Goal: Information Seeking & Learning: Learn about a topic

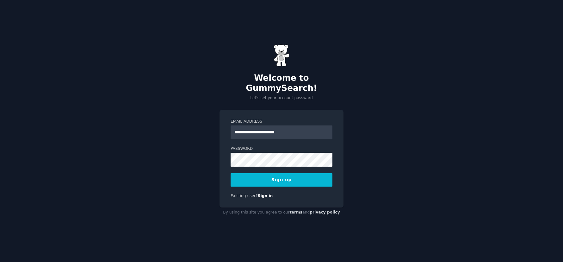
click at [269, 175] on button "Sign up" at bounding box center [282, 179] width 102 height 13
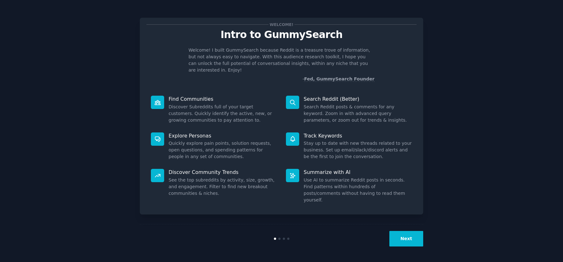
click at [403, 241] on button "Next" at bounding box center [406, 238] width 34 height 15
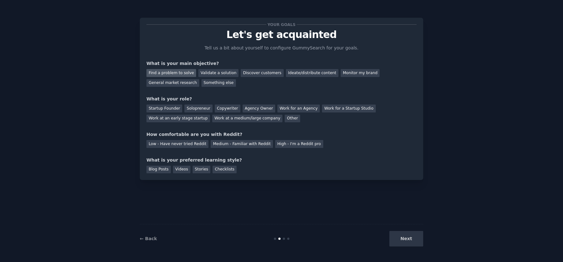
click at [183, 73] on div "Find a problem to solve" at bounding box center [171, 73] width 50 height 8
click at [257, 72] on div "Discover customers" at bounding box center [262, 73] width 43 height 8
click at [170, 72] on div "Find a problem to solve" at bounding box center [171, 73] width 50 height 8
click at [167, 108] on div "Startup Founder" at bounding box center [164, 108] width 36 height 8
click at [220, 145] on div "Medium - Familiar with Reddit" at bounding box center [242, 144] width 62 height 8
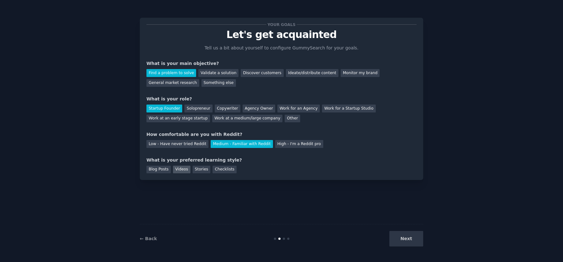
click at [180, 169] on div "Videos" at bounding box center [181, 169] width 17 height 8
click at [218, 170] on div "Checklists" at bounding box center [225, 169] width 24 height 8
click at [406, 237] on button "Next" at bounding box center [406, 238] width 34 height 15
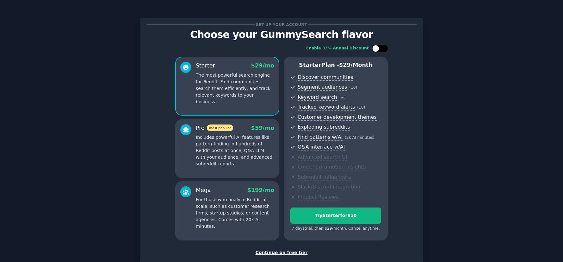
click at [383, 48] on div at bounding box center [382, 48] width 3 height 3
click at [374, 49] on icon at bounding box center [375, 48] width 3 height 3
checkbox input "false"
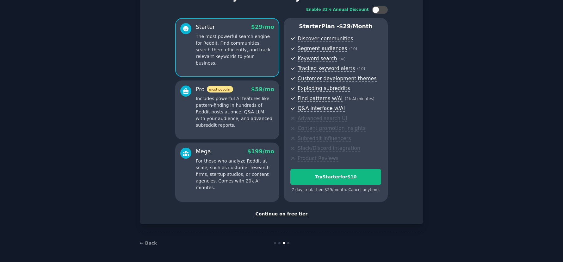
click at [275, 213] on div "Continue on free tier" at bounding box center [281, 213] width 270 height 7
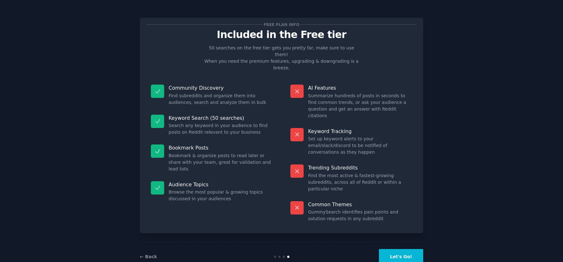
click at [399, 249] on button "Let's Go!" at bounding box center [401, 256] width 44 height 15
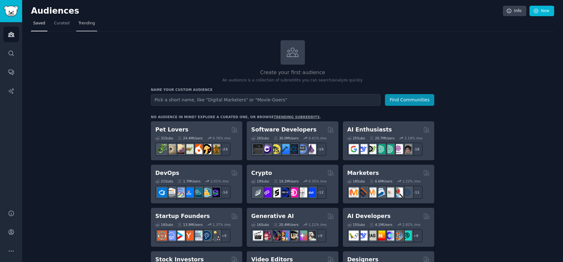
click at [80, 24] on span "Trending" at bounding box center [86, 24] width 16 height 6
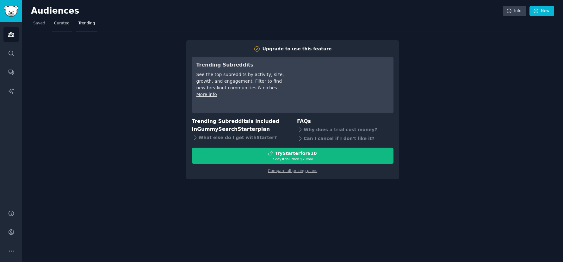
click at [57, 26] on span "Curated" at bounding box center [61, 24] width 15 height 6
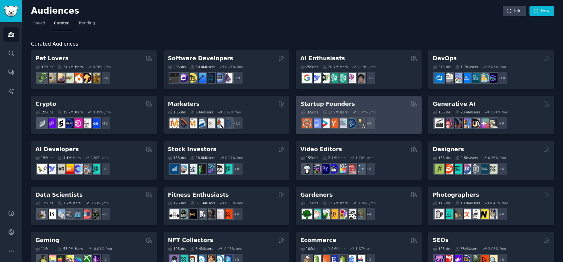
click at [352, 112] on icon at bounding box center [354, 112] width 4 height 4
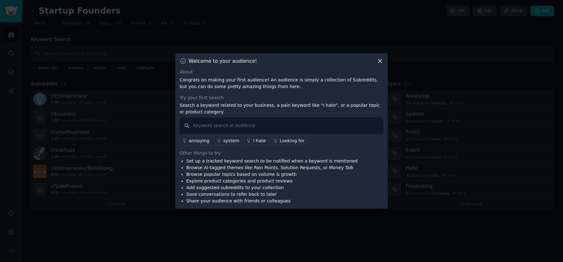
click at [380, 61] on icon at bounding box center [379, 60] width 3 height 3
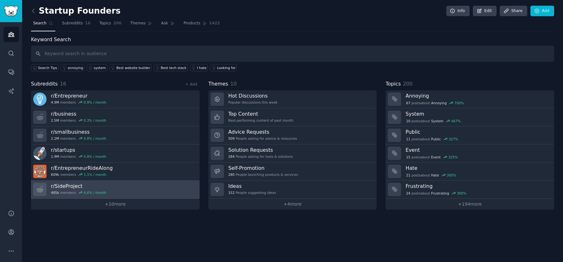
click at [124, 191] on link "r/ SideProject 485k members 6.6 % / month" at bounding box center [115, 189] width 169 height 18
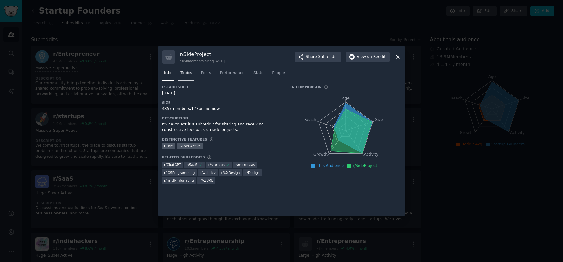
click at [188, 74] on span "Topics" at bounding box center [186, 73] width 12 height 6
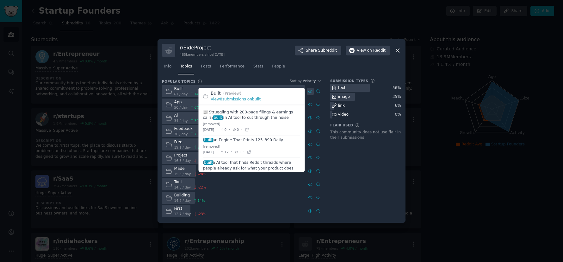
click at [309, 92] on icon at bounding box center [310, 91] width 4 height 3
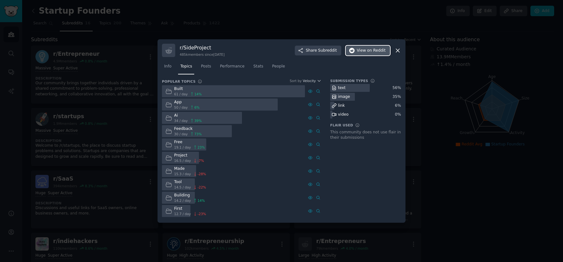
click at [363, 51] on span "View on Reddit" at bounding box center [371, 51] width 29 height 6
